Goal: Information Seeking & Learning: Learn about a topic

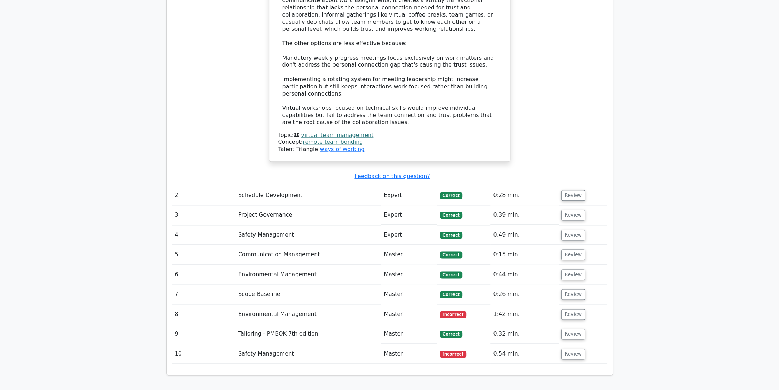
scroll to position [776, 0]
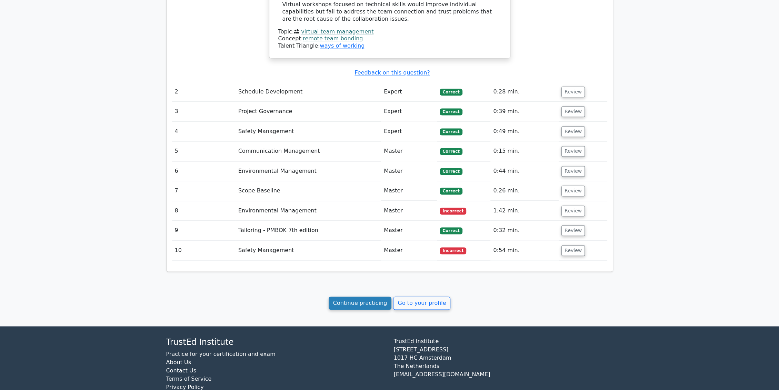
click at [364, 296] on link "Continue practicing" at bounding box center [359, 302] width 63 height 13
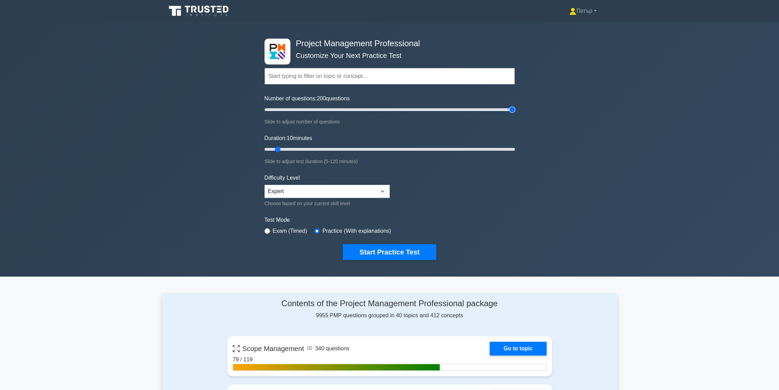
type input "200"
click at [510, 108] on input "Number of questions: 200 questions" at bounding box center [389, 109] width 250 height 8
type input "120"
click at [510, 147] on input "Duration: 10 minutes" at bounding box center [389, 149] width 250 height 8
click at [416, 247] on button "Start Practice Test" at bounding box center [389, 252] width 93 height 16
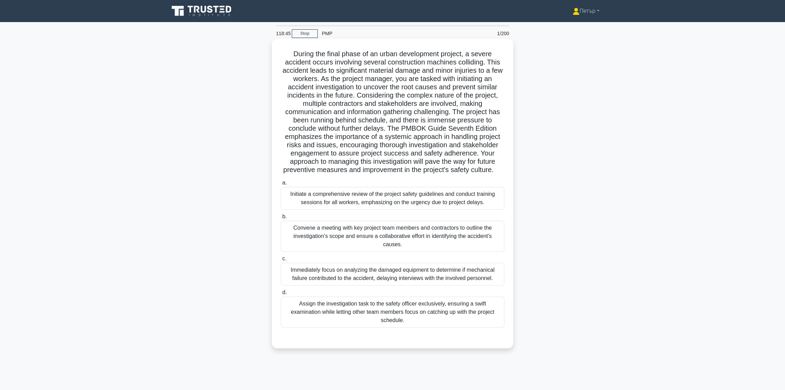
click at [435, 240] on div "Convene a meeting with key project team members and contractors to outline the …" at bounding box center [392, 236] width 223 height 31
click at [281, 219] on input "b. Convene a meeting with key project team members and contractors to outline t…" at bounding box center [281, 216] width 0 height 4
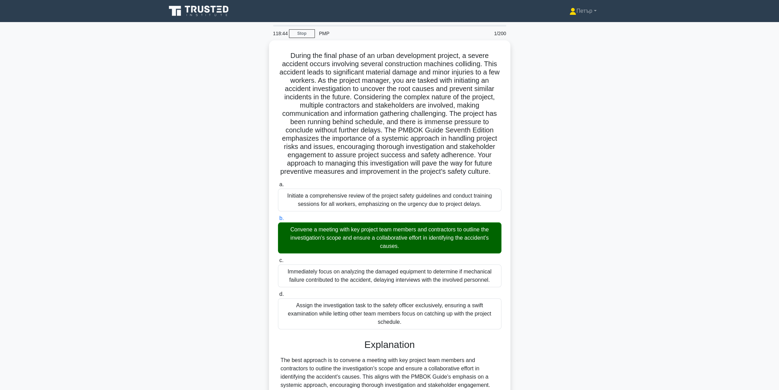
scroll to position [176, 0]
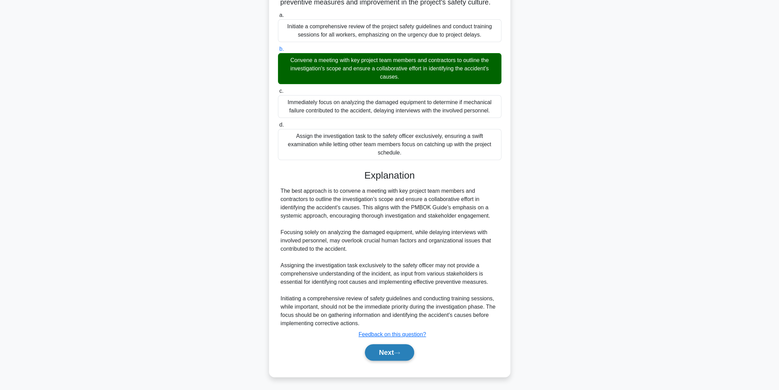
click at [395, 349] on button "Next" at bounding box center [389, 352] width 49 height 17
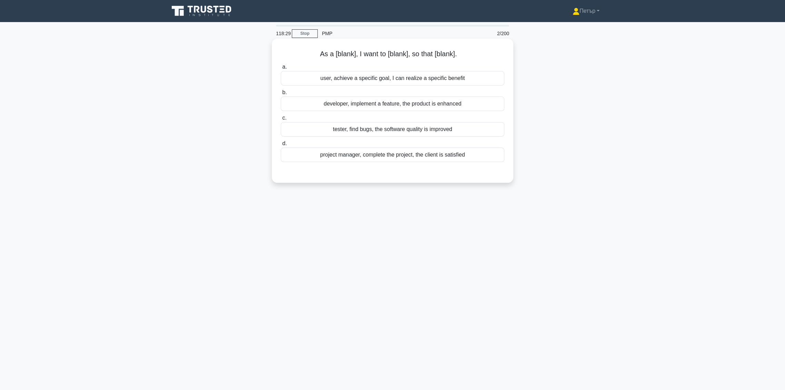
click at [495, 78] on div "user, achieve a specific goal, I can realize a specific benefit" at bounding box center [392, 78] width 223 height 14
click at [281, 69] on input "a. user, achieve a specific goal, I can realize a specific benefit" at bounding box center [281, 67] width 0 height 4
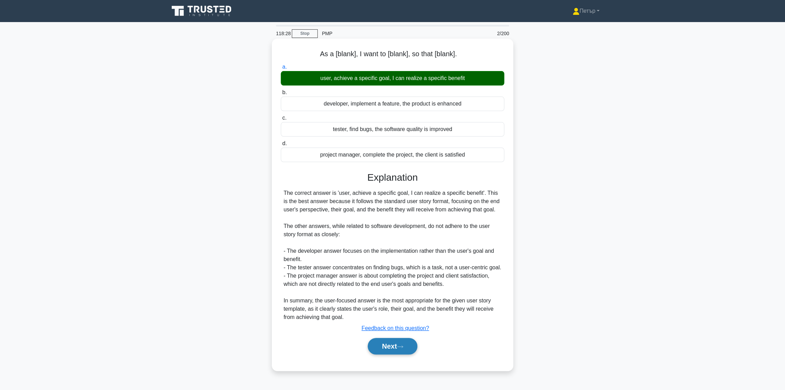
click at [406, 347] on button "Next" at bounding box center [391, 346] width 49 height 17
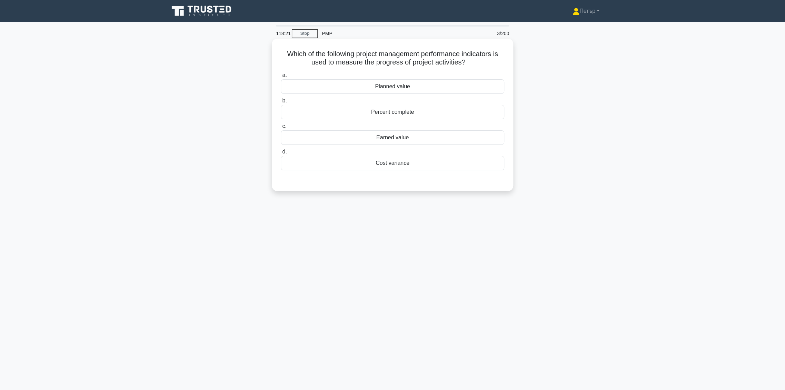
click at [415, 138] on div "Earned value" at bounding box center [392, 137] width 223 height 14
click at [281, 129] on input "c. Earned value" at bounding box center [281, 126] width 0 height 4
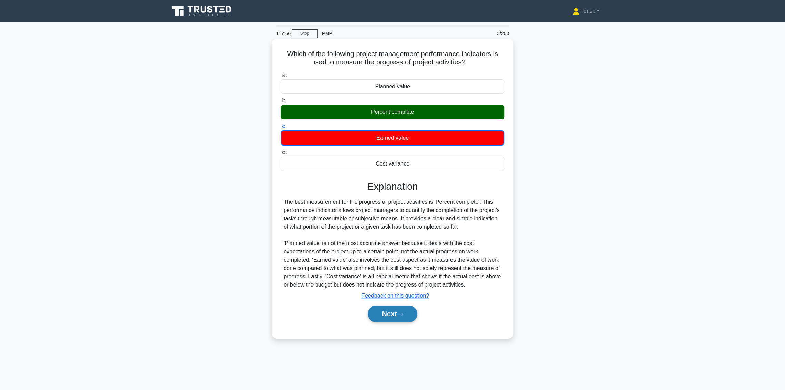
click at [399, 315] on icon at bounding box center [400, 314] width 6 height 4
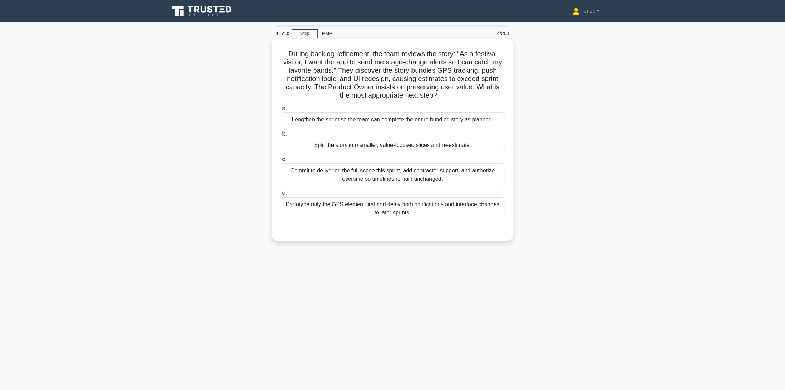
click at [368, 147] on div "Split the story into smaller, value-focused slices and re-estimate." at bounding box center [392, 145] width 223 height 14
click at [281, 136] on input "b. Split the story into smaller, value-focused slices and re-estimate." at bounding box center [281, 134] width 0 height 4
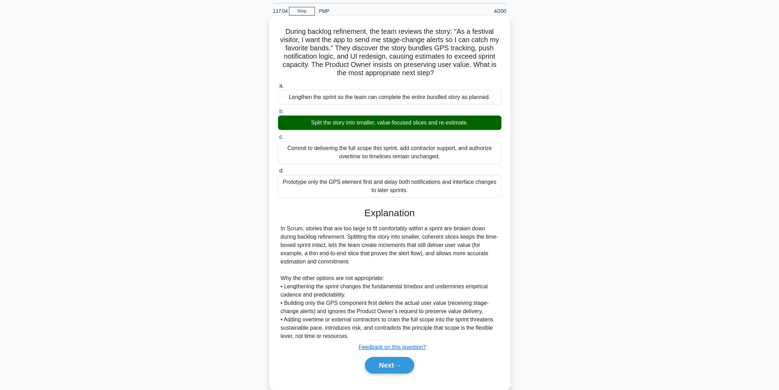
scroll to position [35, 0]
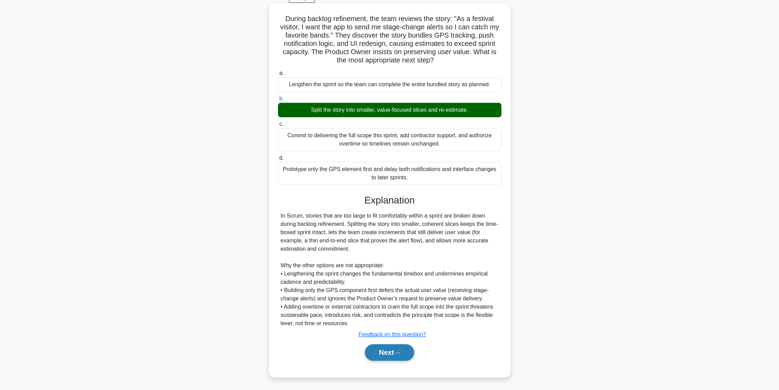
click at [390, 354] on button "Next" at bounding box center [389, 352] width 49 height 17
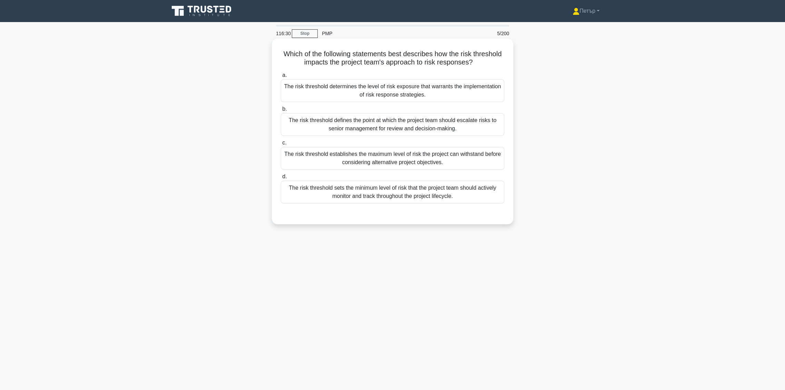
click at [472, 93] on div "The risk threshold determines the level of risk exposure that warrants the impl…" at bounding box center [392, 90] width 223 height 23
click at [281, 78] on input "a. The risk threshold determines the level of risk exposure that warrants the i…" at bounding box center [281, 75] width 0 height 4
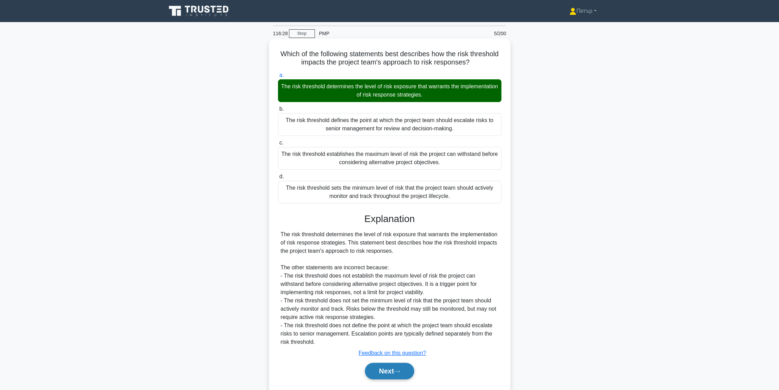
click at [383, 371] on button "Next" at bounding box center [389, 371] width 49 height 17
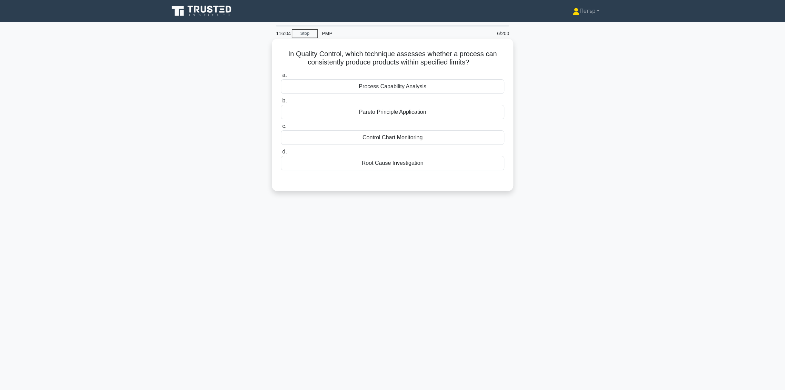
click at [461, 86] on div "Process Capability Analysis" at bounding box center [392, 86] width 223 height 14
click at [281, 78] on input "a. Process Capability Analysis" at bounding box center [281, 75] width 0 height 4
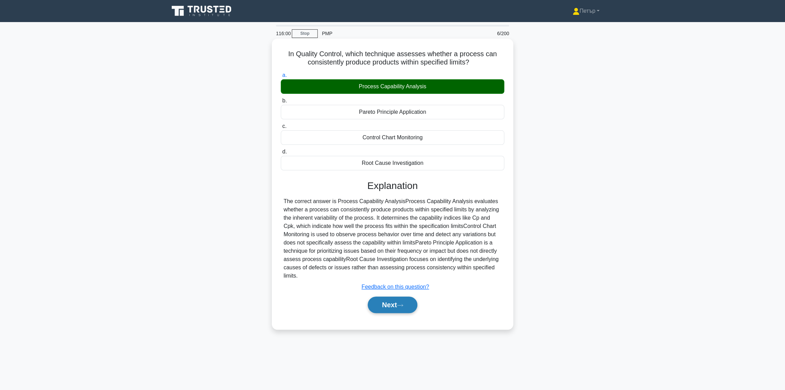
click at [392, 303] on button "Next" at bounding box center [391, 304] width 49 height 17
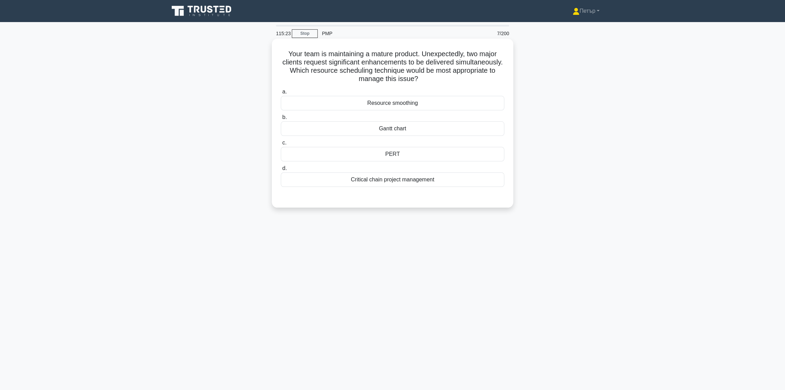
click at [471, 103] on div "Resource smoothing" at bounding box center [392, 103] width 223 height 14
click at [281, 94] on input "a. Resource smoothing" at bounding box center [281, 92] width 0 height 4
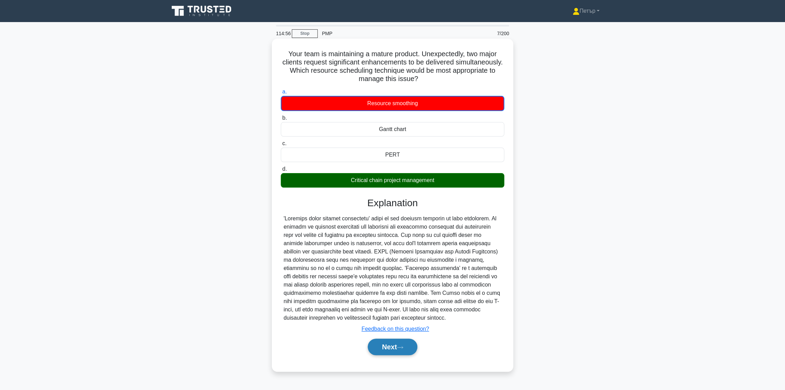
click at [403, 345] on icon at bounding box center [400, 347] width 6 height 4
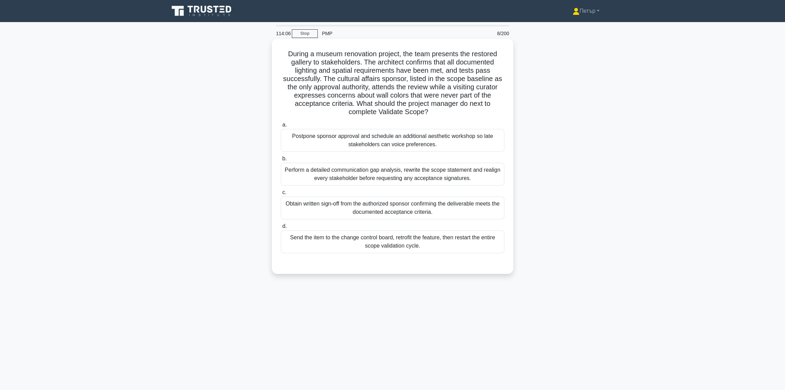
click at [471, 211] on div "Obtain written sign-off from the authorized sponsor confirming the deliverable …" at bounding box center [392, 207] width 223 height 23
click at [281, 195] on input "c. Obtain written sign-off from the authorized sponsor confirming the deliverab…" at bounding box center [281, 192] width 0 height 4
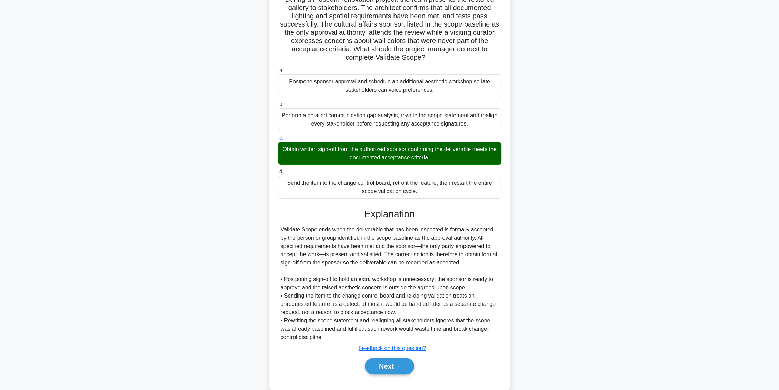
scroll to position [68, 0]
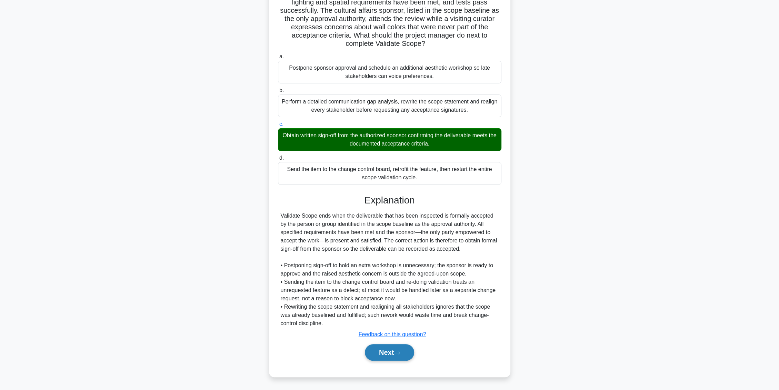
click at [398, 352] on icon at bounding box center [397, 353] width 6 height 4
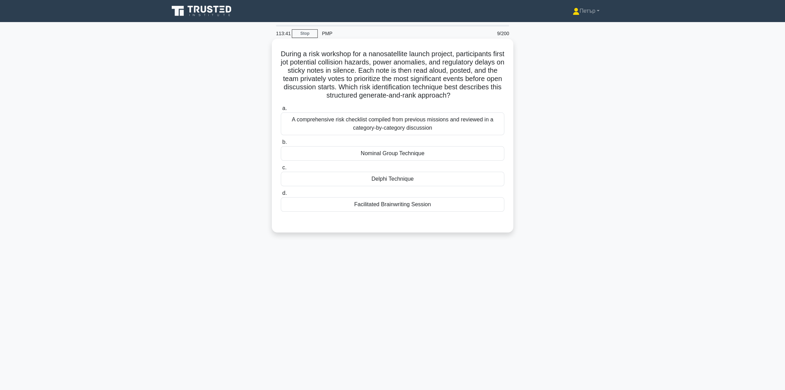
click at [480, 151] on div "Nominal Group Technique" at bounding box center [392, 153] width 223 height 14
click at [281, 144] on input "b. Nominal Group Technique" at bounding box center [281, 142] width 0 height 4
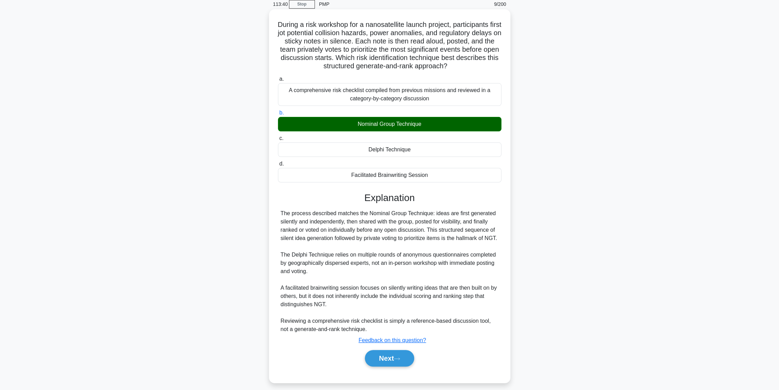
scroll to position [43, 0]
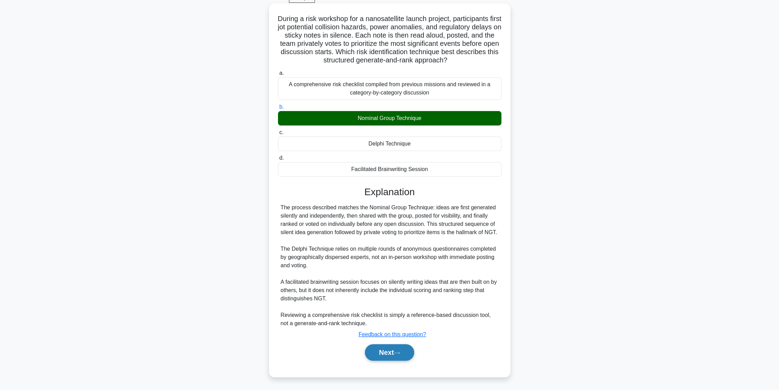
click at [395, 345] on button "Next" at bounding box center [389, 352] width 49 height 17
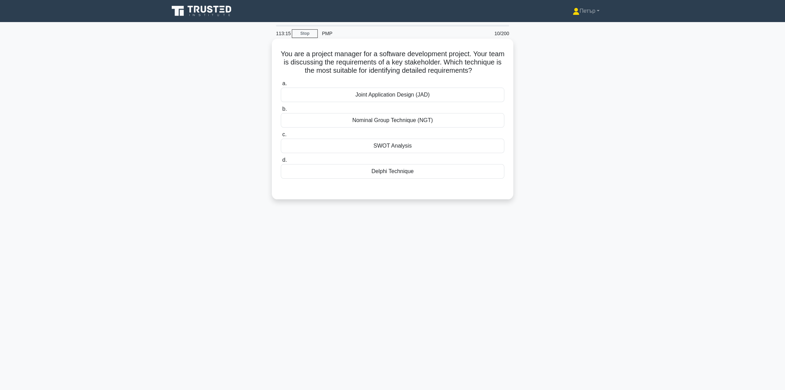
click at [455, 91] on div "Joint Application Design (JAD)" at bounding box center [392, 95] width 223 height 14
click at [281, 86] on input "a. Joint Application Design (JAD)" at bounding box center [281, 83] width 0 height 4
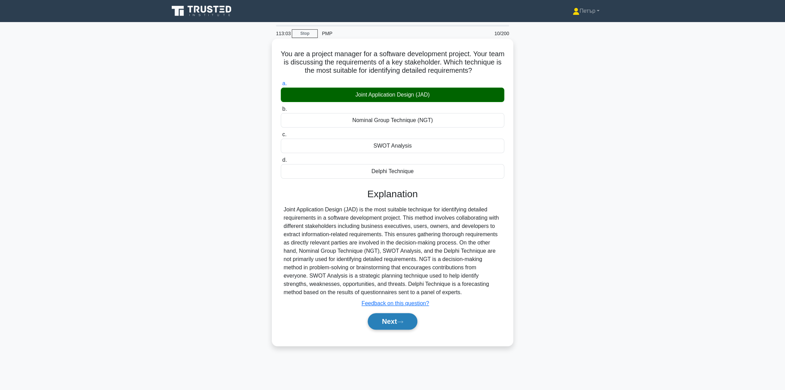
click at [405, 321] on button "Next" at bounding box center [391, 321] width 49 height 17
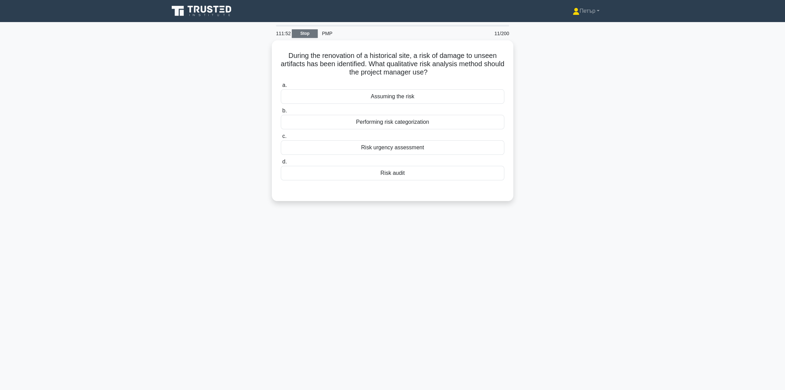
click at [308, 34] on link "Stop" at bounding box center [305, 33] width 26 height 9
